Goal: Navigation & Orientation: Find specific page/section

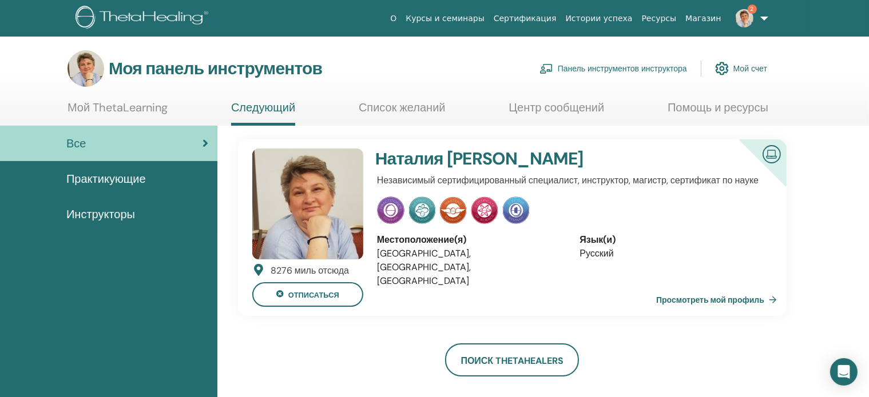
click at [612, 65] on font "Панель инструментов инструктора" at bounding box center [622, 69] width 129 height 10
click at [628, 67] on font "Панель инструментов инструктора" at bounding box center [622, 69] width 129 height 10
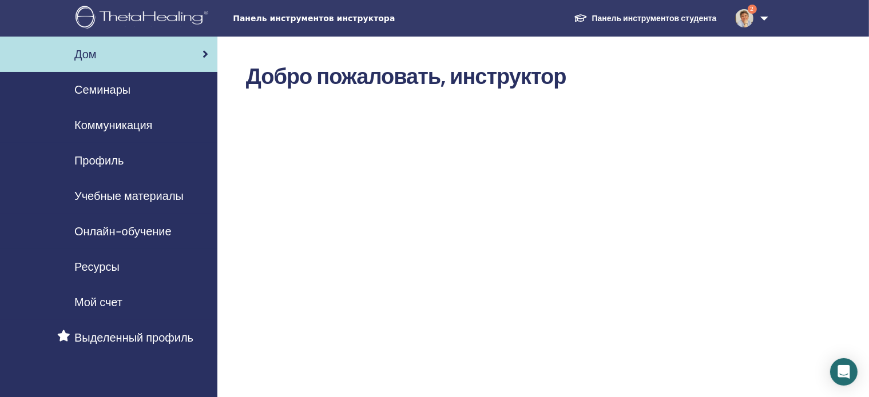
click at [105, 86] on font "Семинары" at bounding box center [102, 89] width 56 height 15
